Goal: Information Seeking & Learning: Understand process/instructions

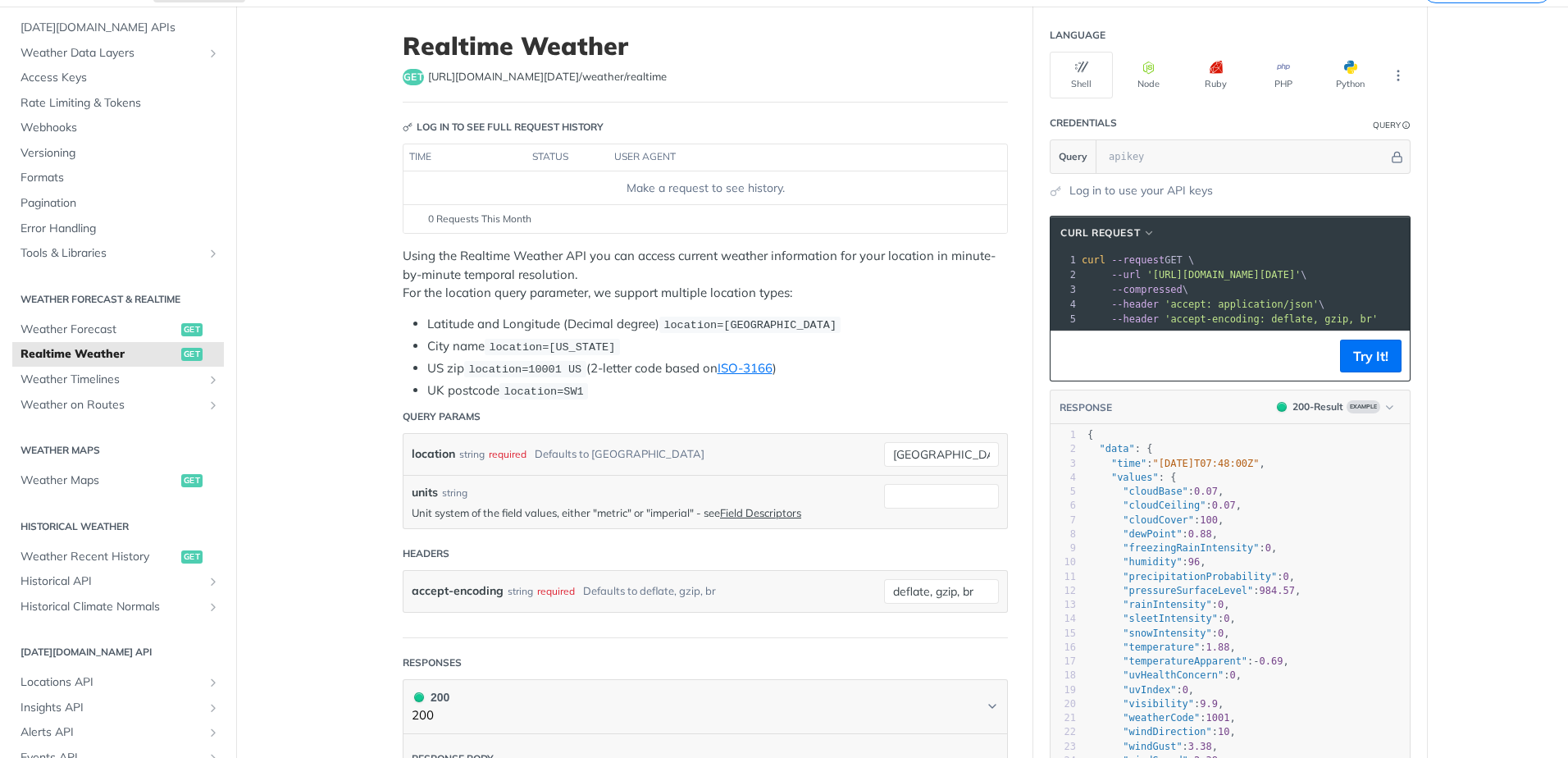
scroll to position [20, 0]
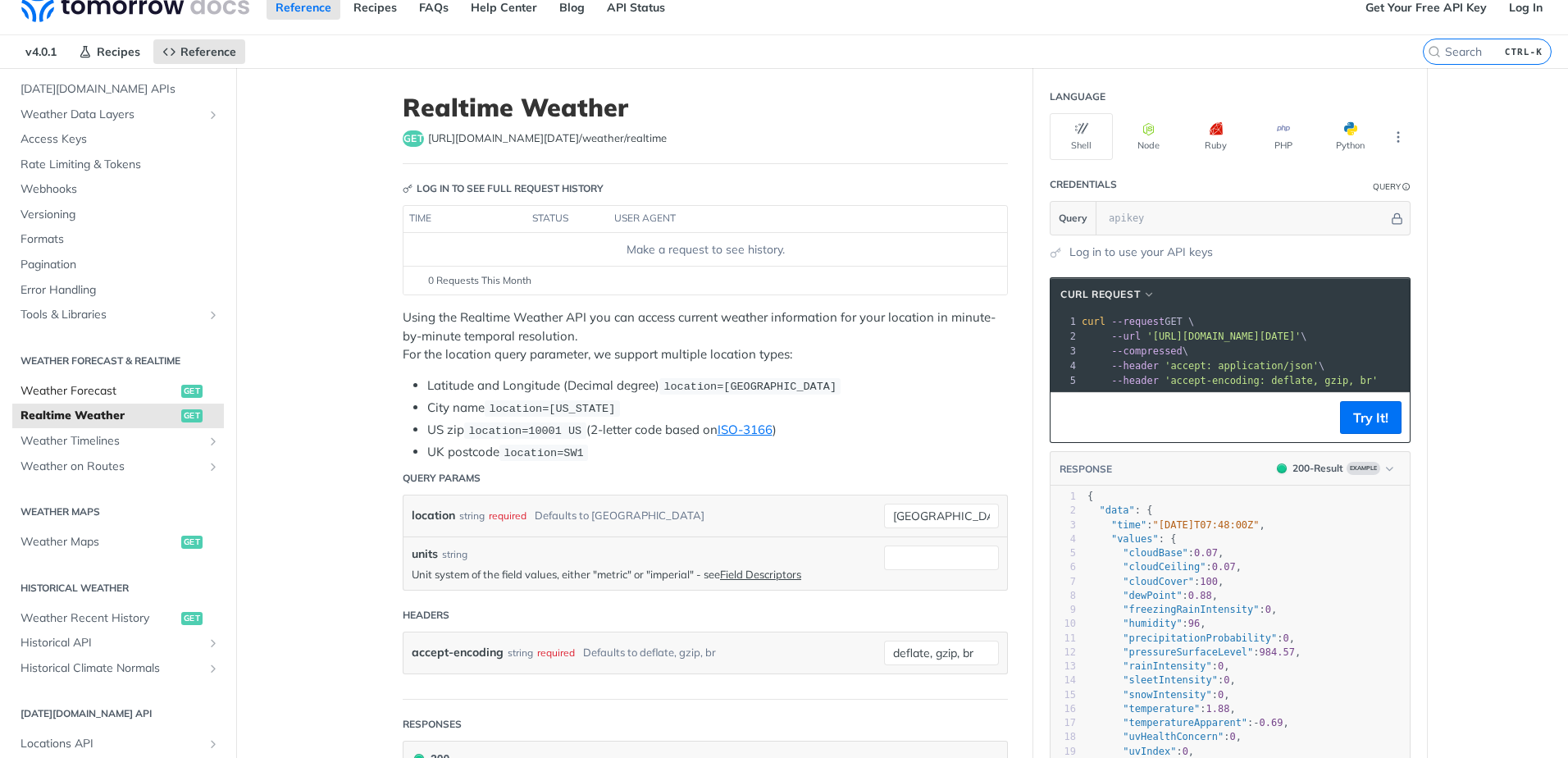
click at [181, 396] on span "get" at bounding box center [192, 391] width 22 height 13
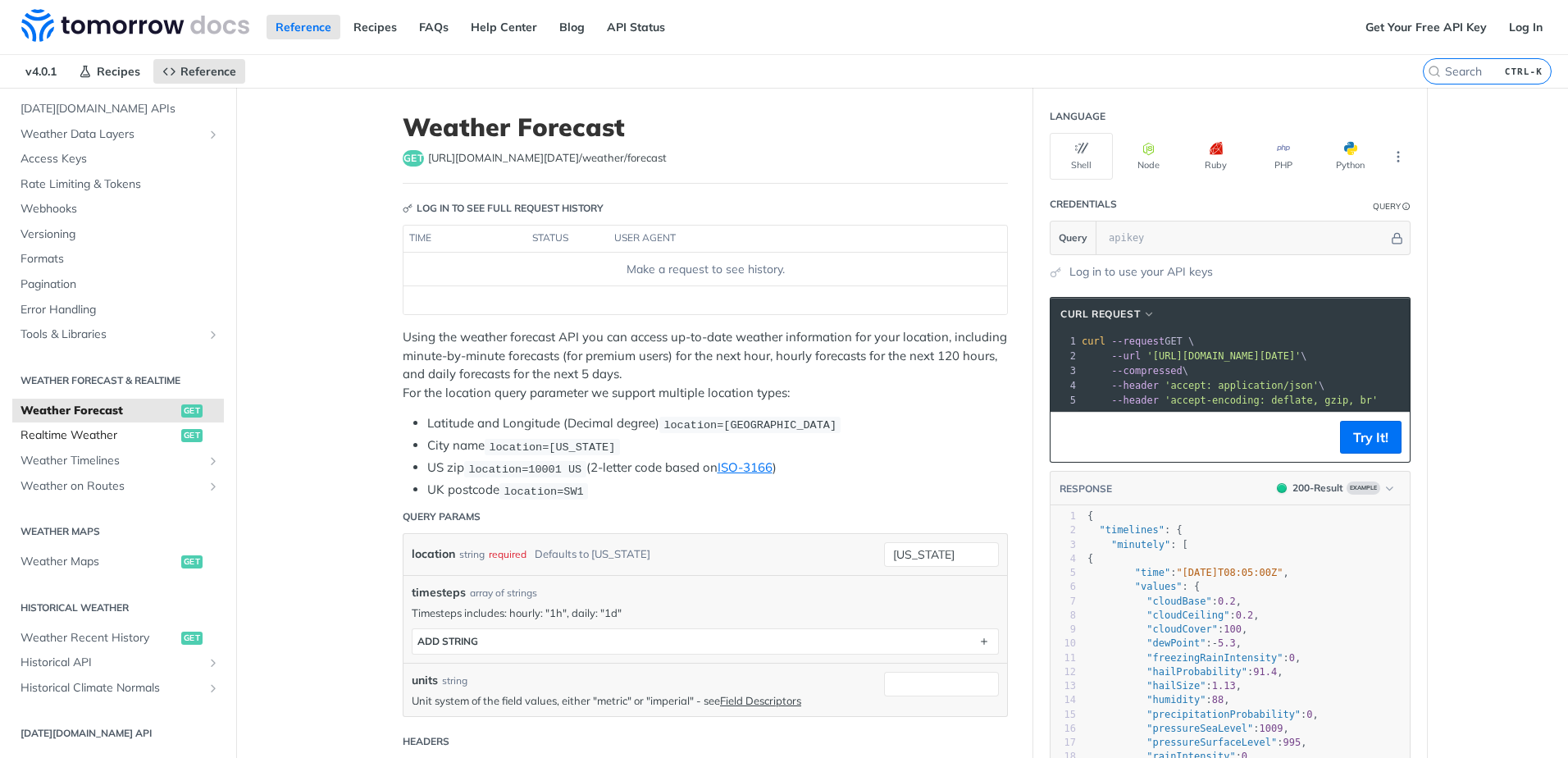
click at [181, 433] on span "get" at bounding box center [192, 435] width 22 height 13
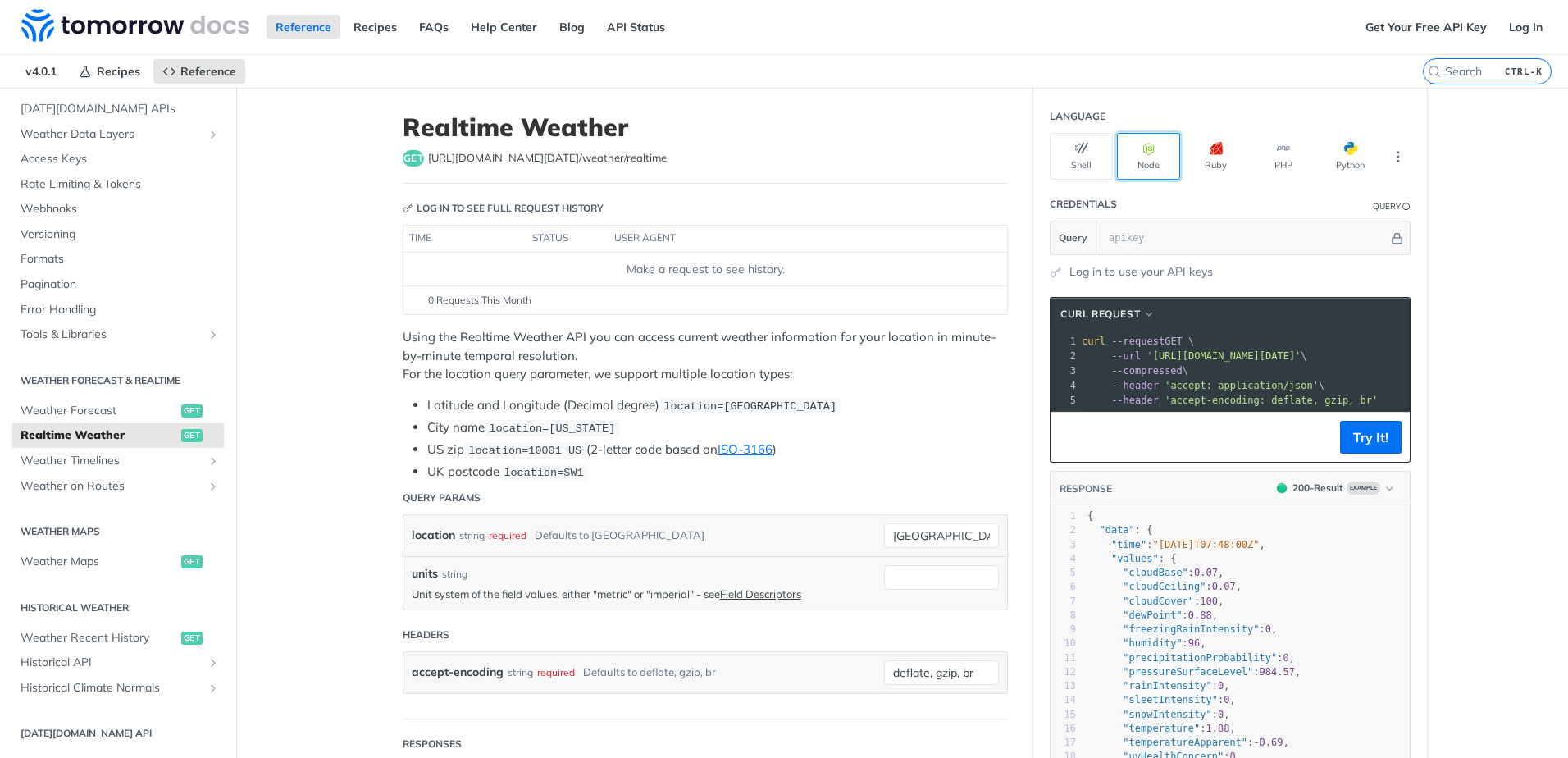
click at [1149, 168] on button "Node" at bounding box center [1148, 156] width 63 height 47
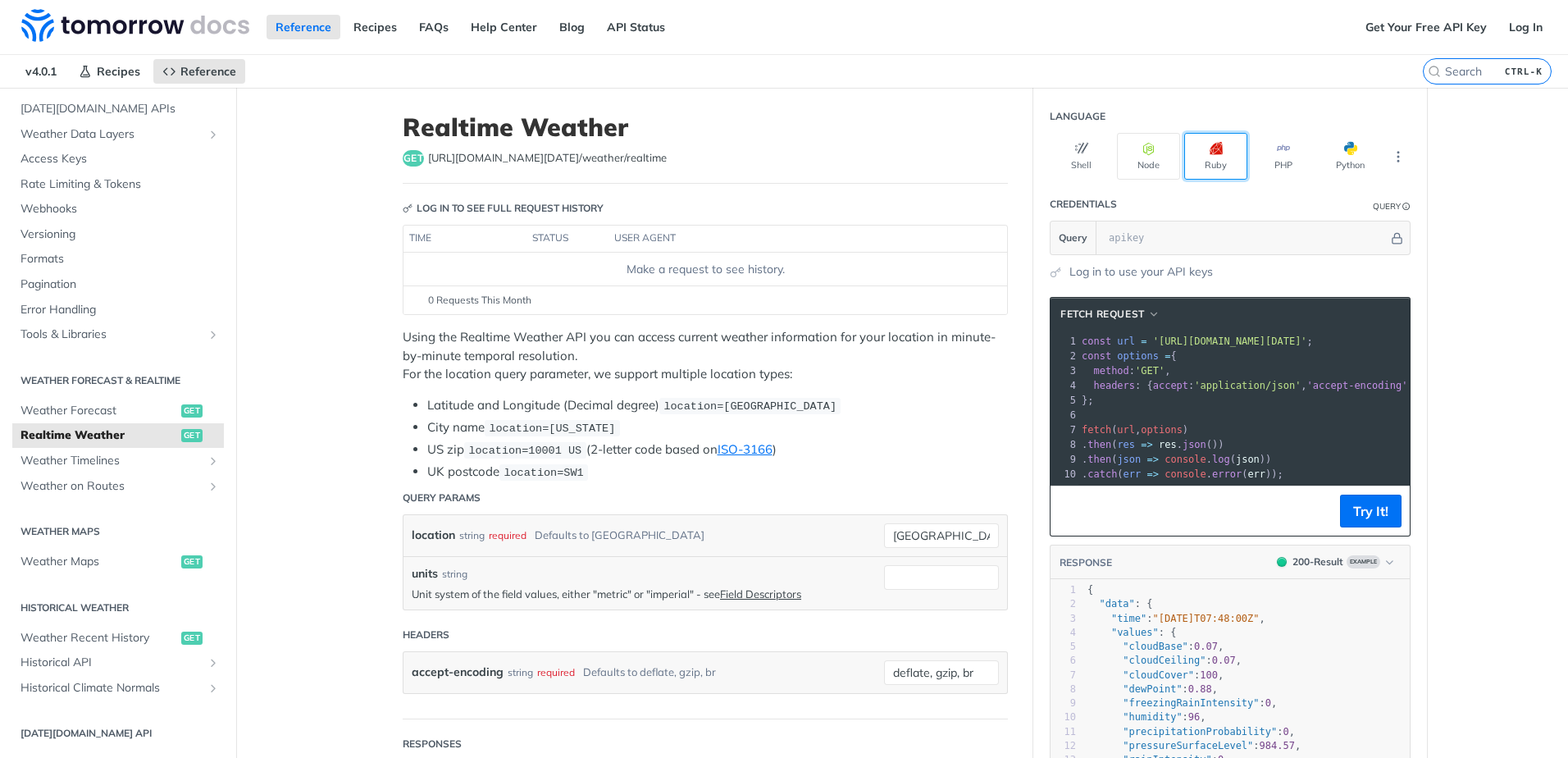
click at [1194, 162] on button "Ruby" at bounding box center [1215, 156] width 63 height 47
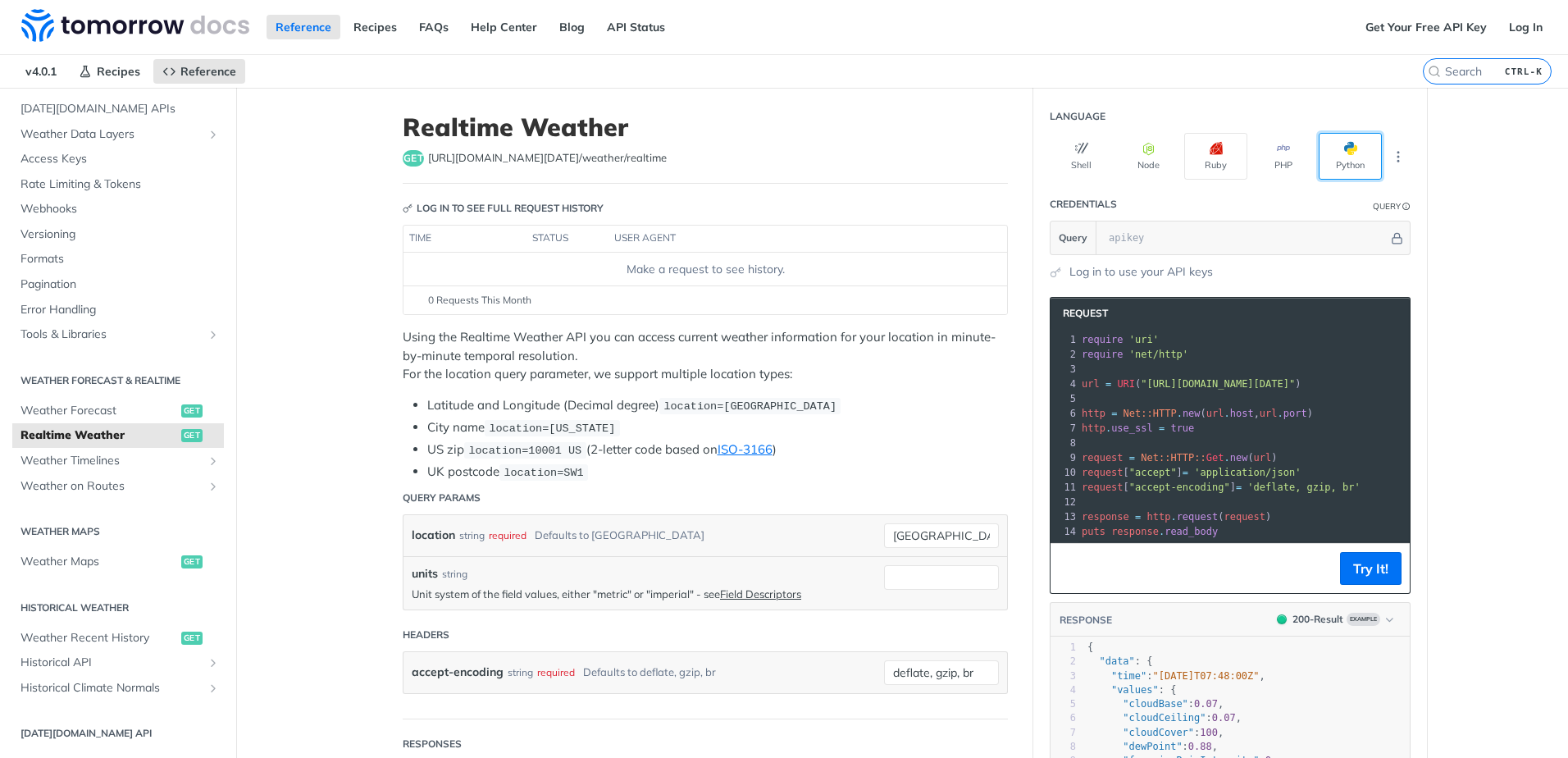
click at [1335, 155] on button "Python" at bounding box center [1349, 156] width 63 height 47
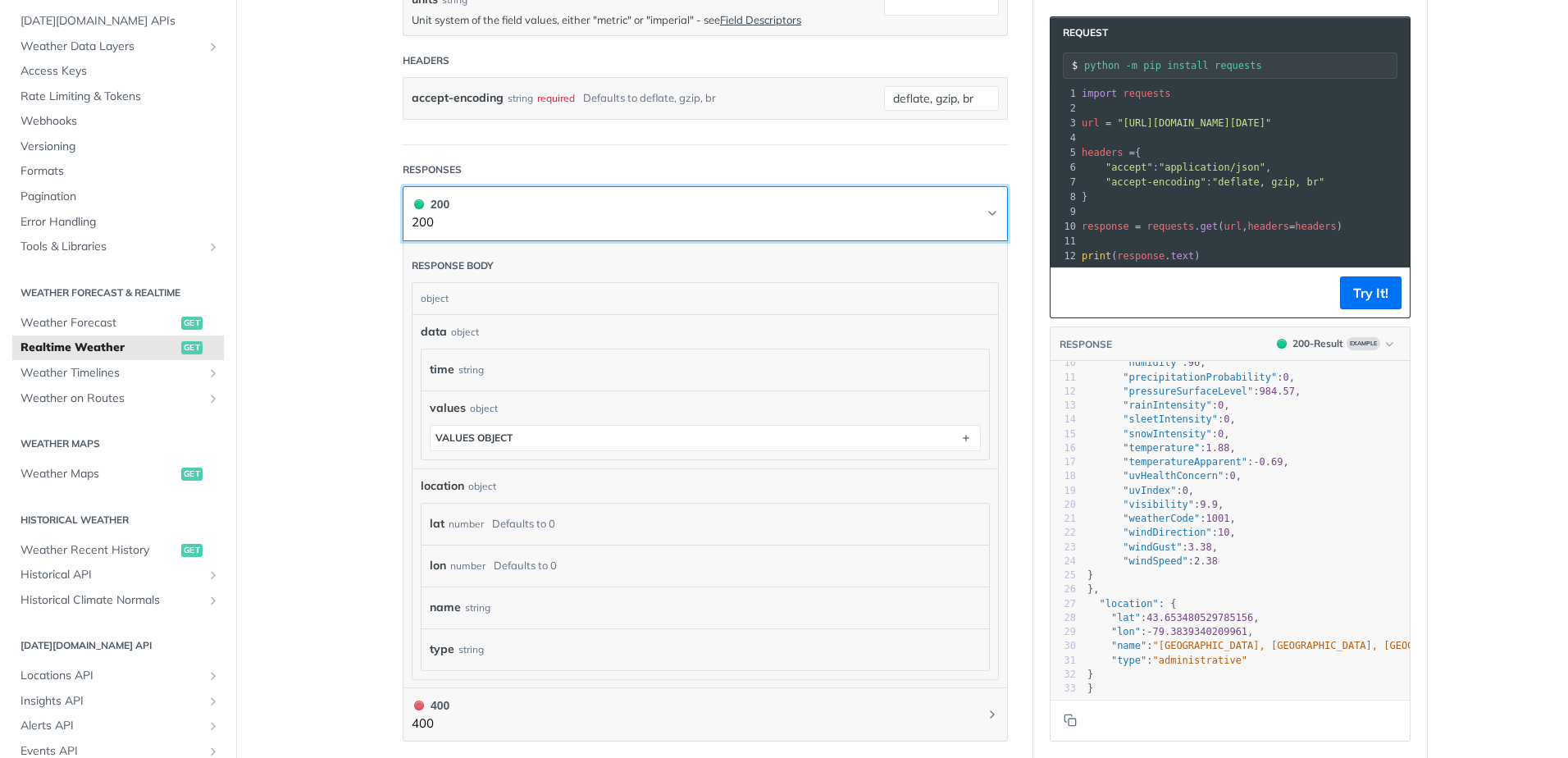
click at [625, 228] on button "200 200" at bounding box center [705, 213] width 587 height 37
